Goal: Information Seeking & Learning: Learn about a topic

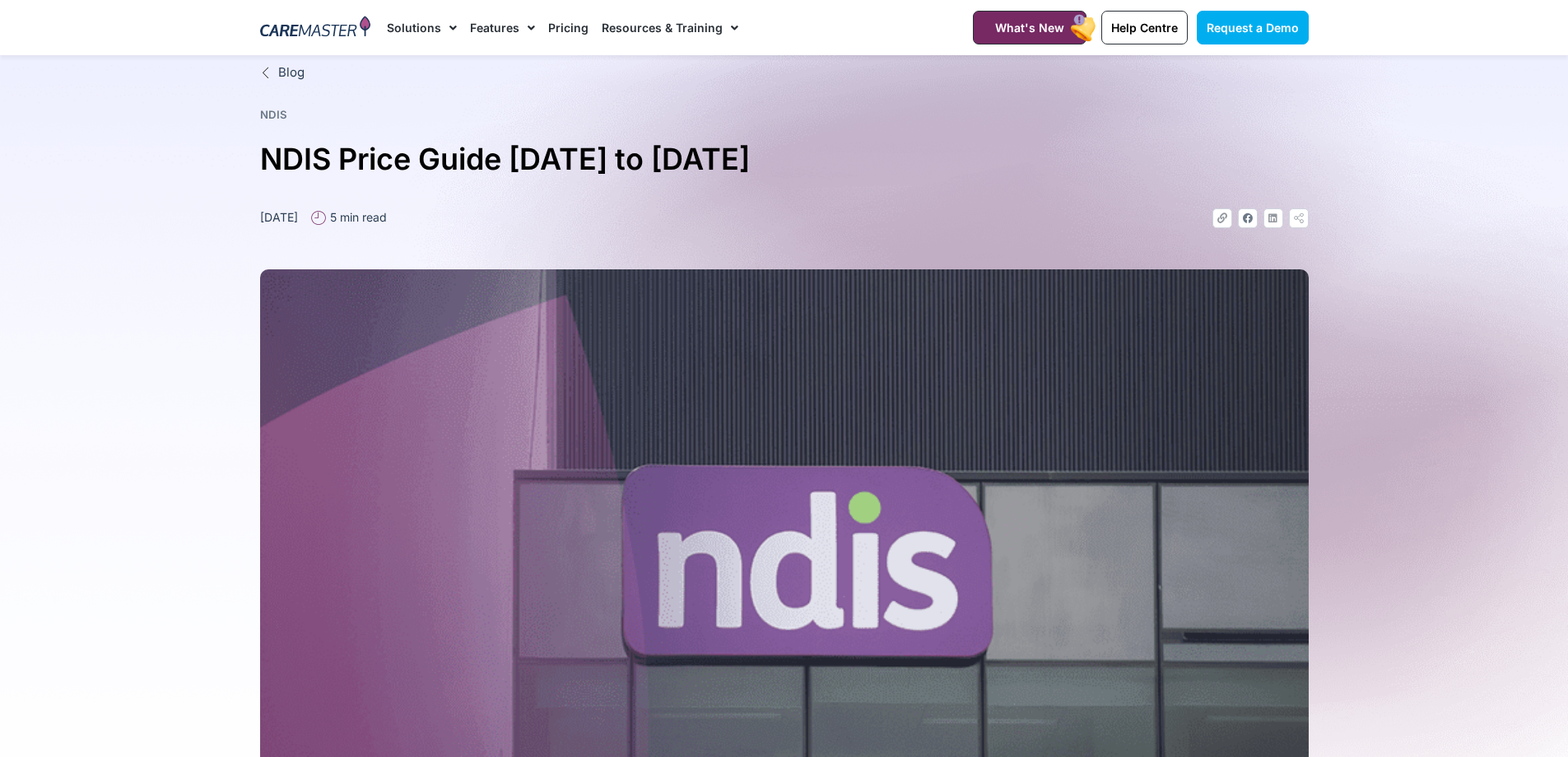
click at [567, 25] on link "Pricing" at bounding box center [568, 27] width 40 height 55
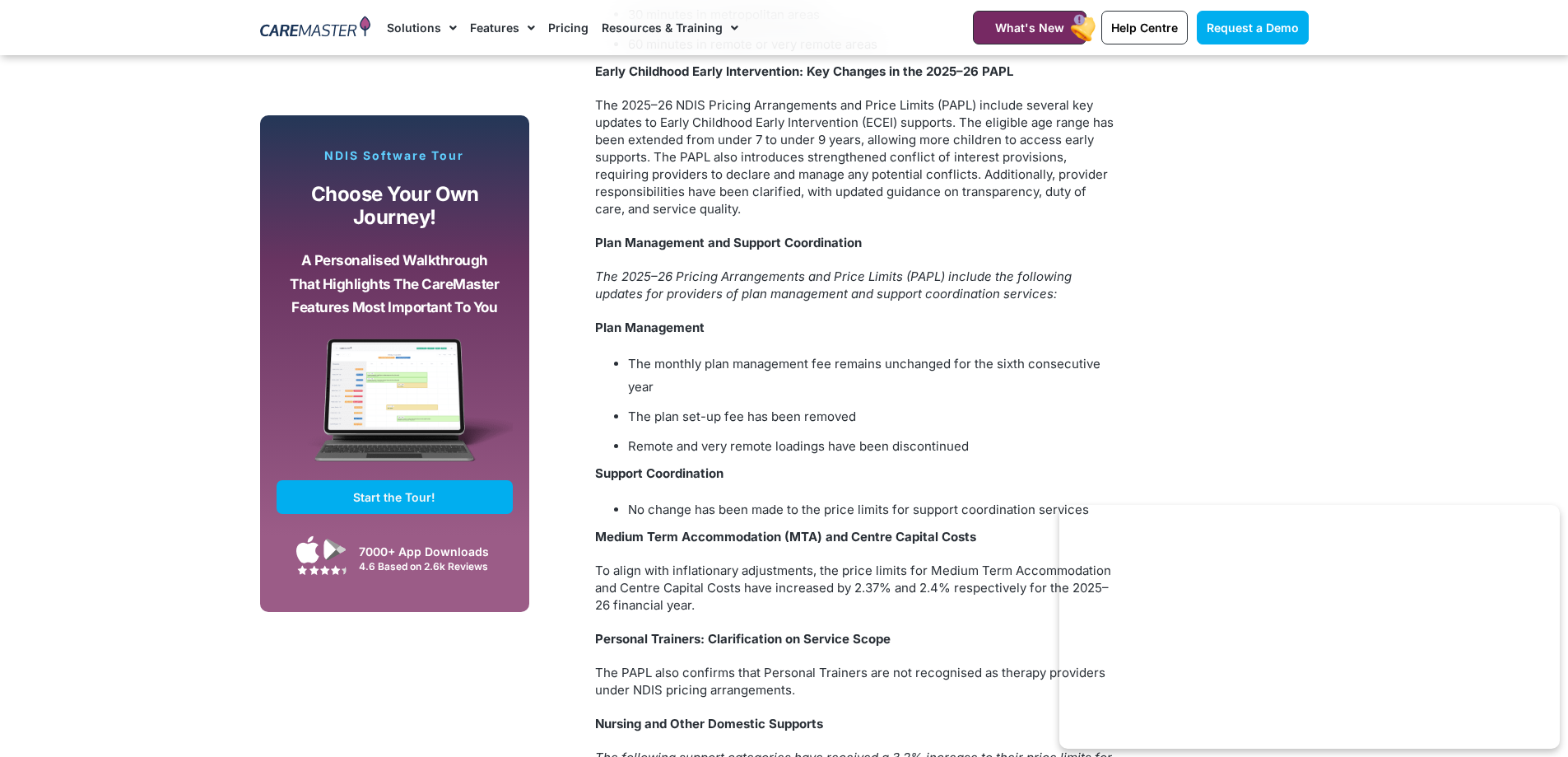
scroll to position [2717, 0]
